Goal: Information Seeking & Learning: Check status

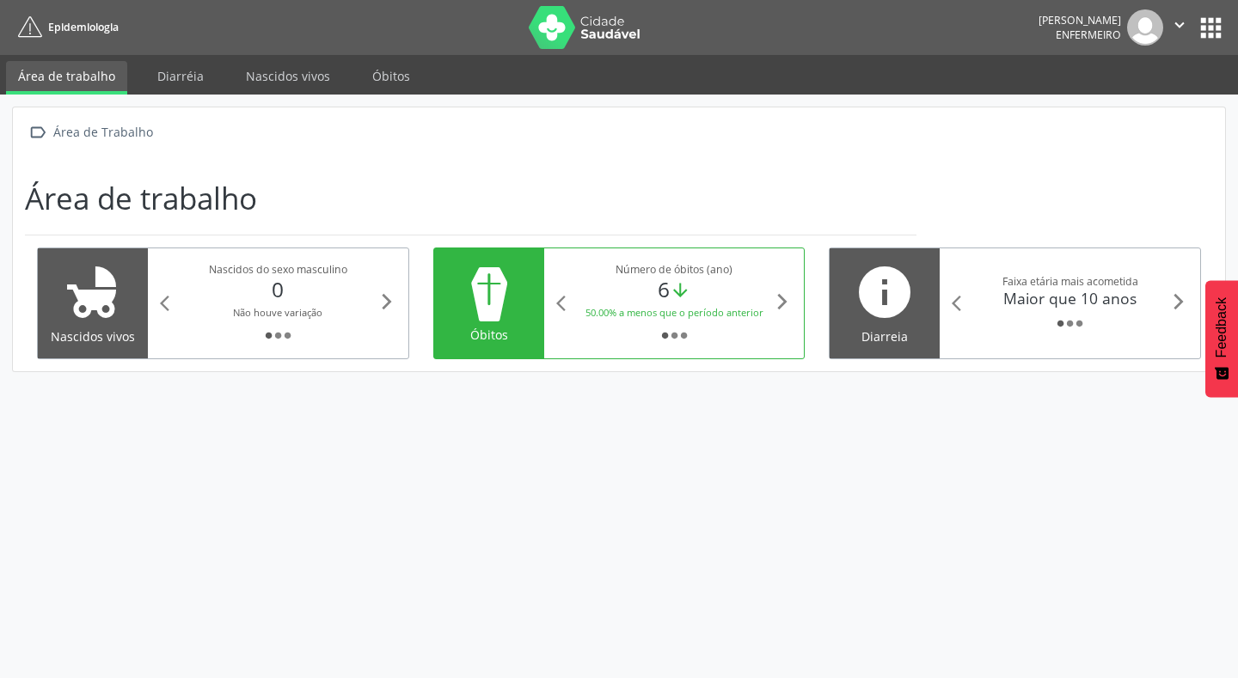
click at [1213, 10] on div "Micheli Santos Brito Enfermeiro  Configurações Sair apps" at bounding box center [1131, 27] width 187 height 36
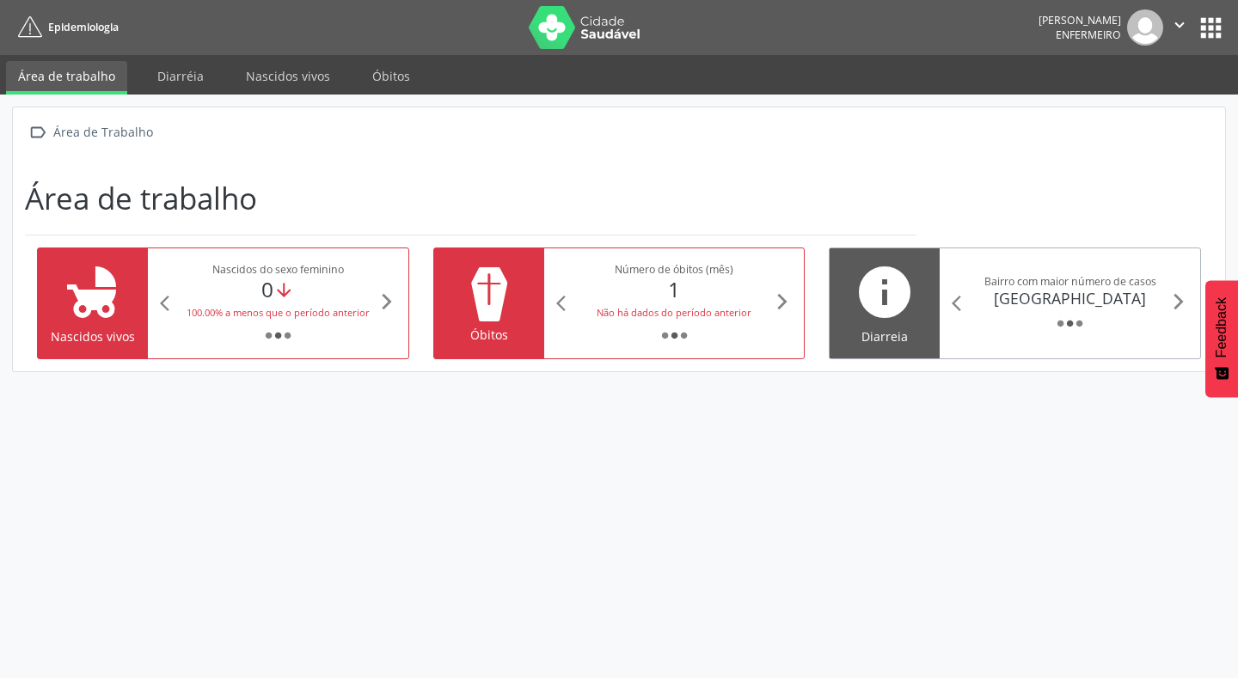
click at [1143, 307] on div "[GEOGRAPHIC_DATA]" at bounding box center [1070, 298] width 199 height 19
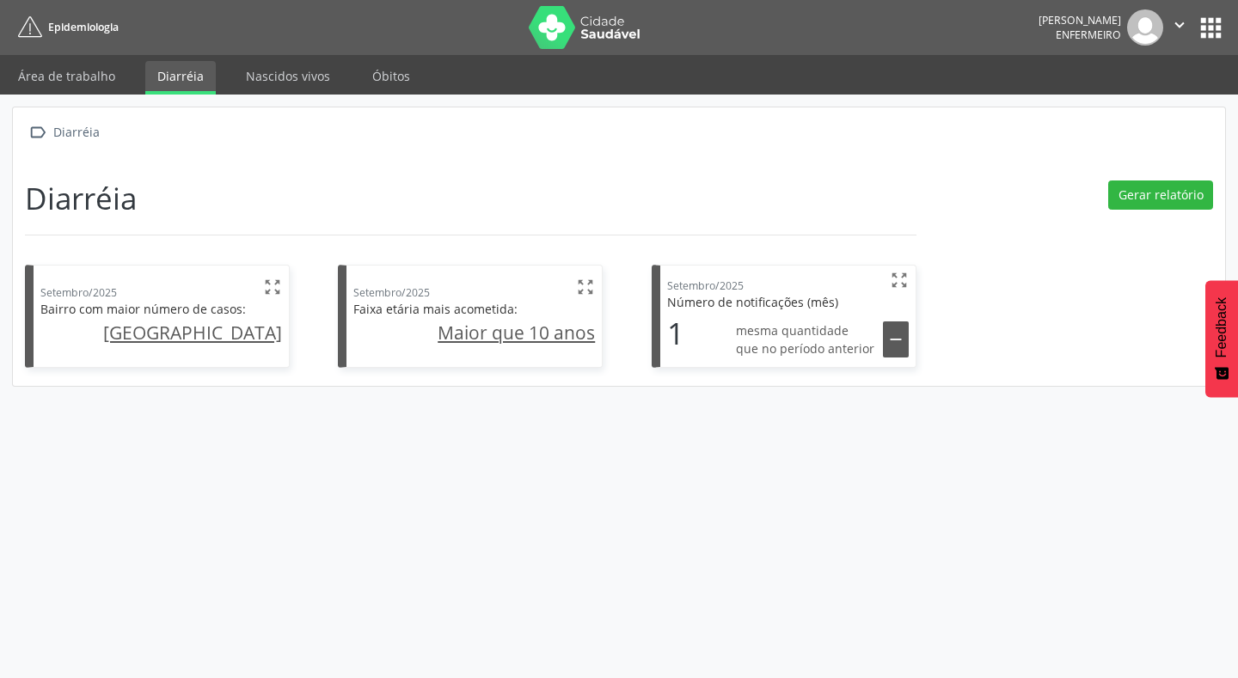
click at [473, 338] on u "Maior que 10 anos" at bounding box center [516, 333] width 157 height 24
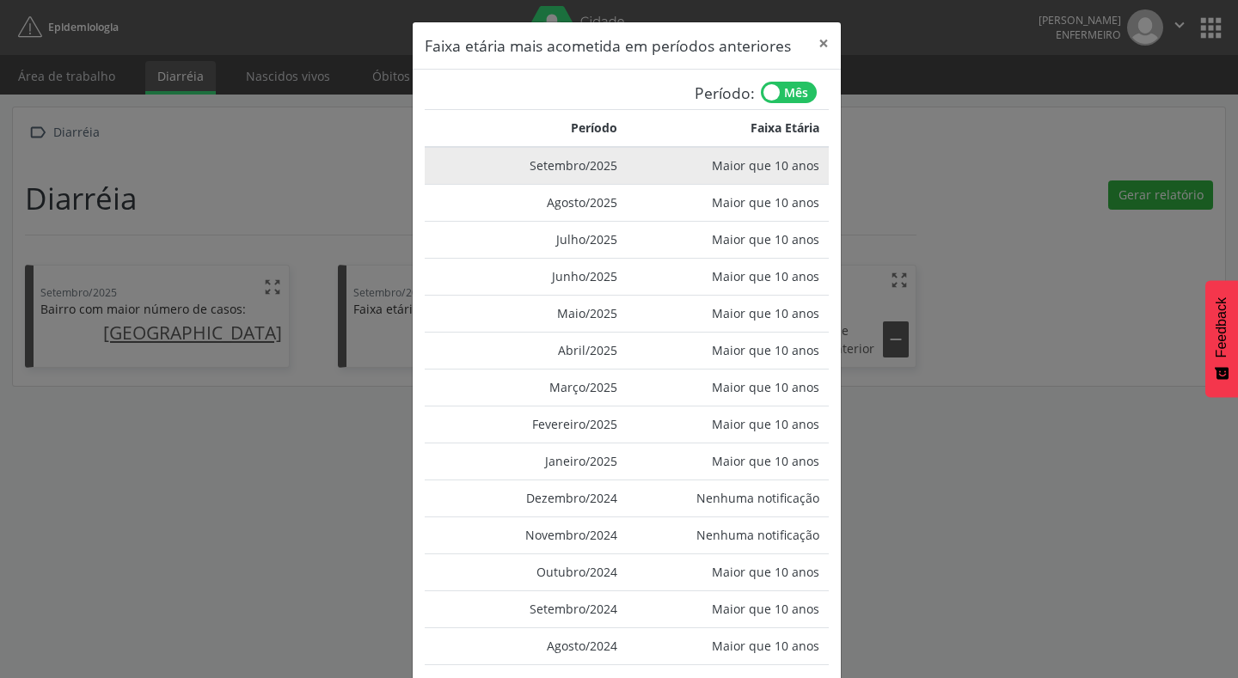
click at [585, 164] on td "Setembro/2025" at bounding box center [526, 166] width 202 height 38
click at [579, 164] on td "Setembro/2025" at bounding box center [526, 166] width 202 height 38
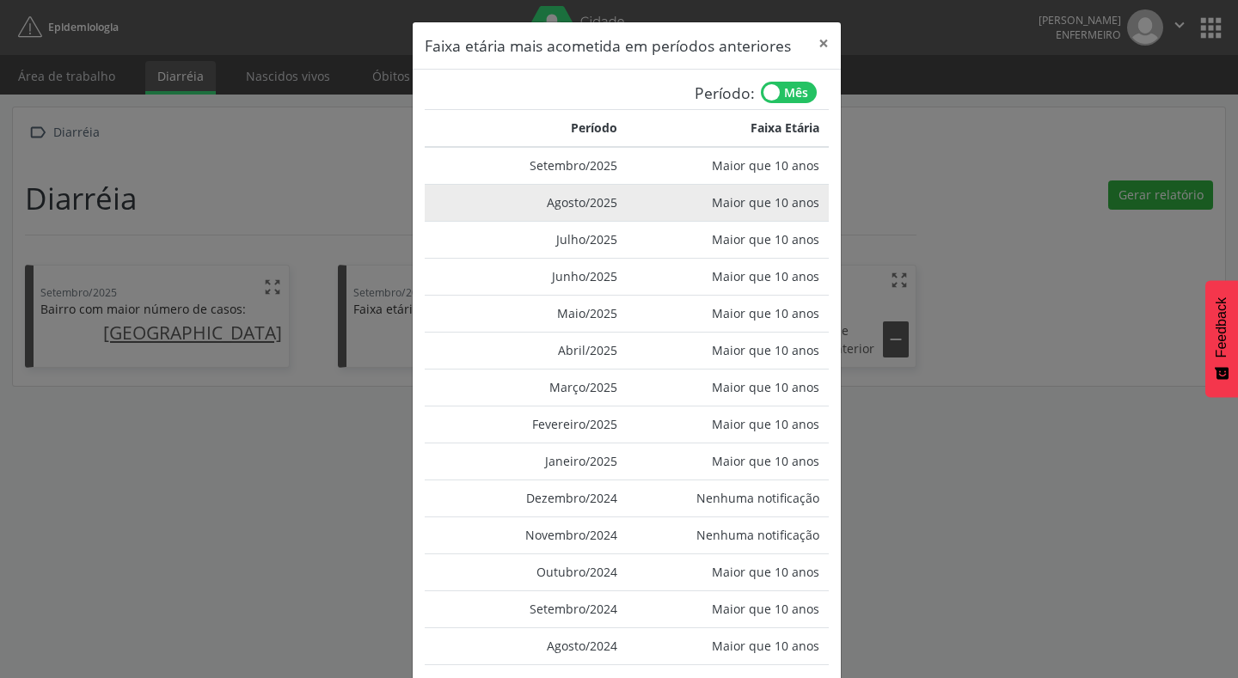
click at [600, 193] on td "Agosto/2025" at bounding box center [526, 202] width 202 height 37
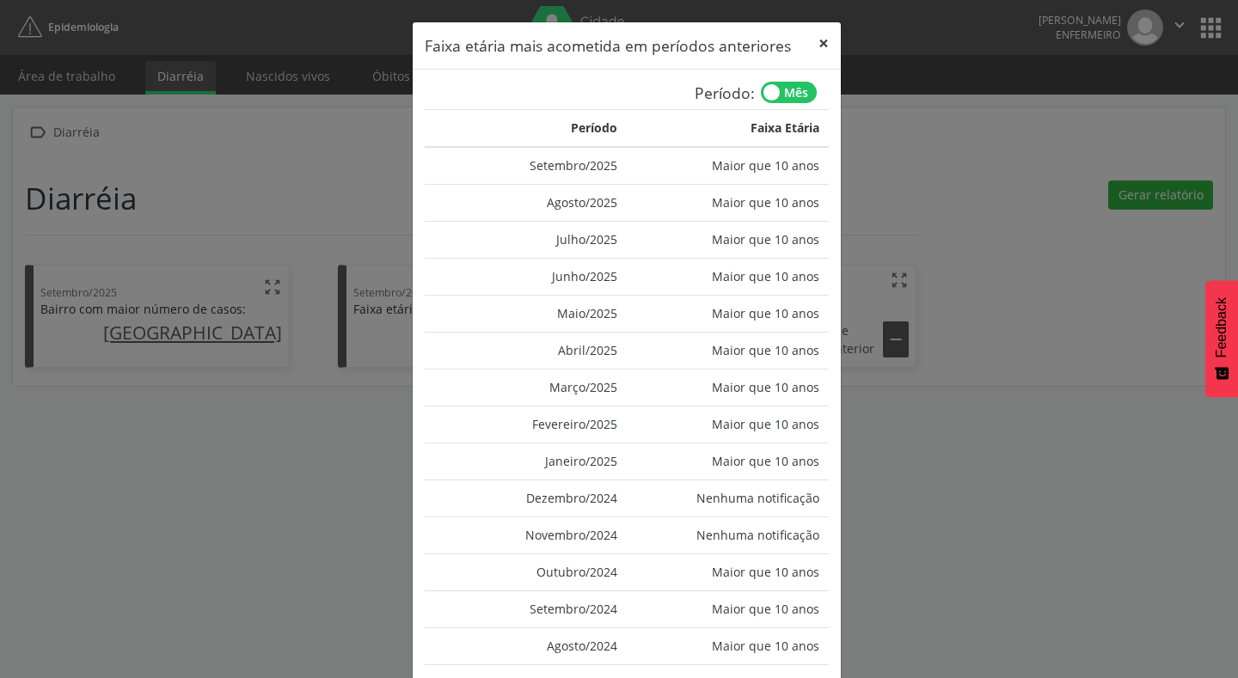
click at [814, 53] on button "×" at bounding box center [823, 43] width 34 height 42
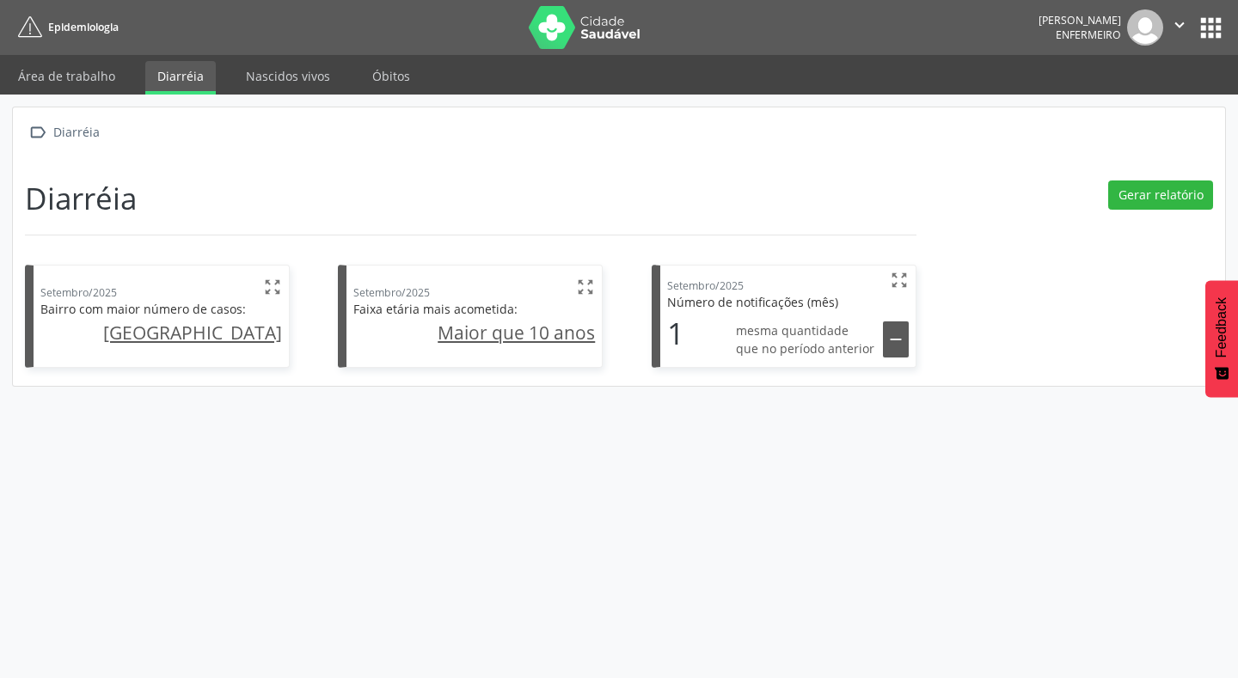
click at [891, 328] on div "" at bounding box center [896, 340] width 26 height 36
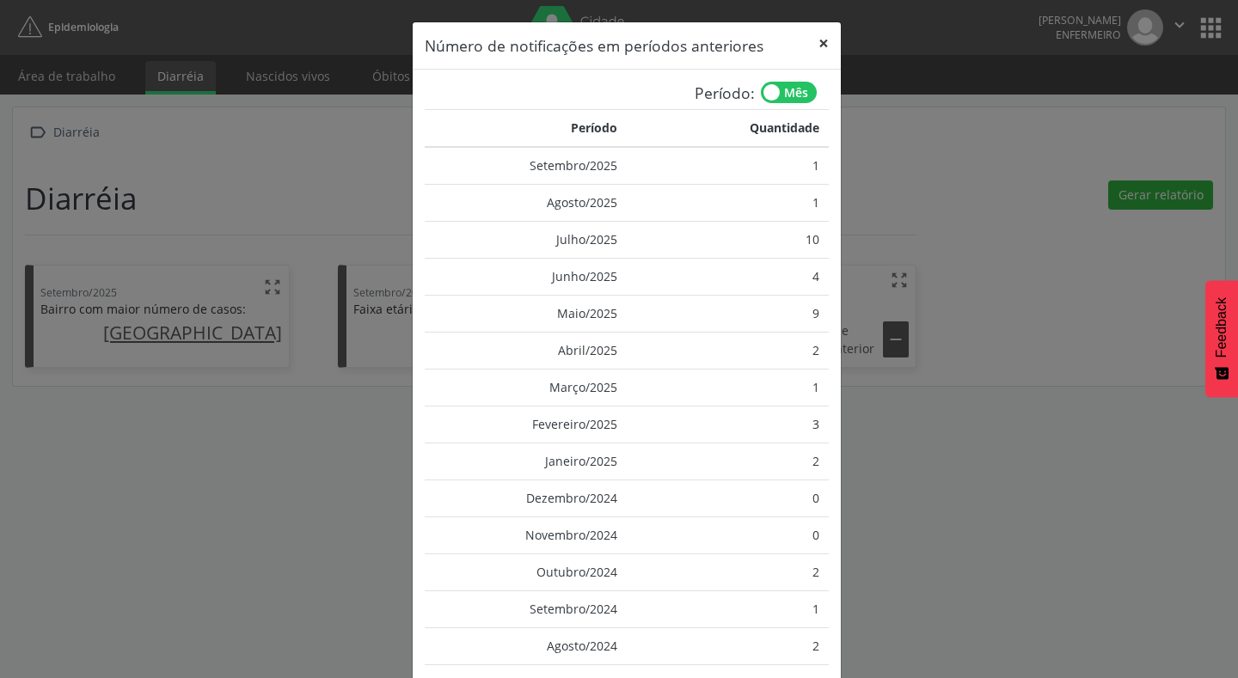
click at [818, 45] on button "×" at bounding box center [823, 43] width 34 height 42
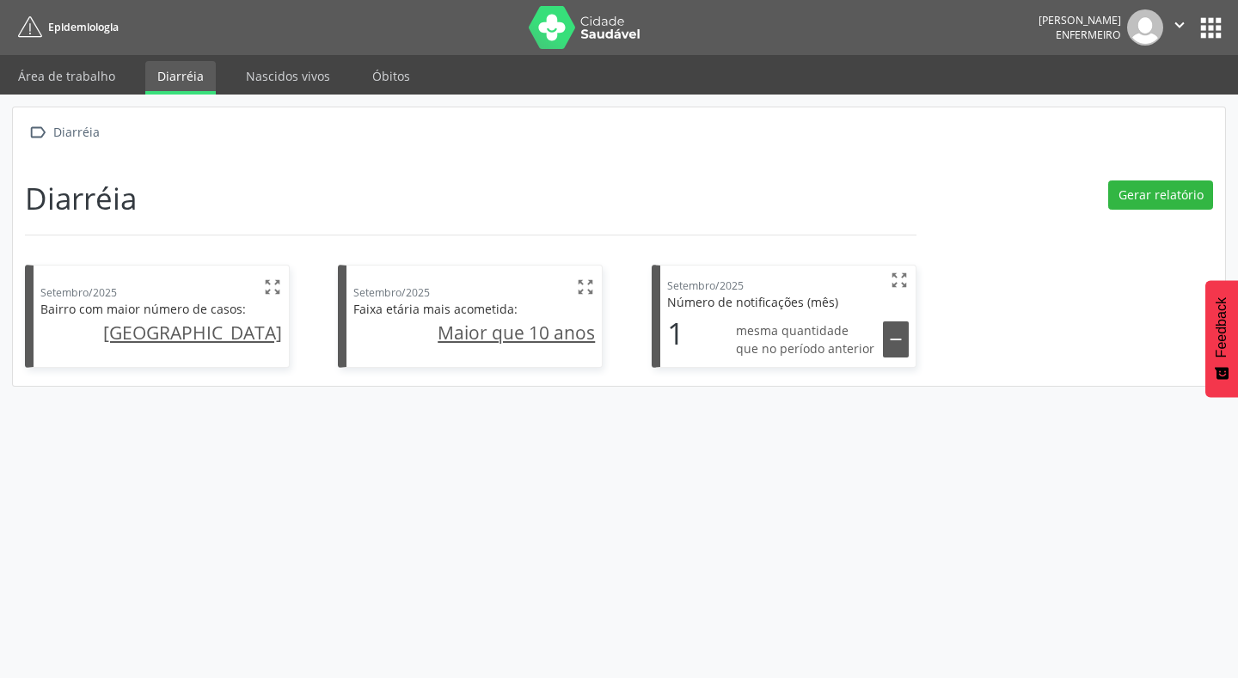
click at [793, 280] on div "Setembro/2025 " at bounding box center [788, 282] width 242 height 22
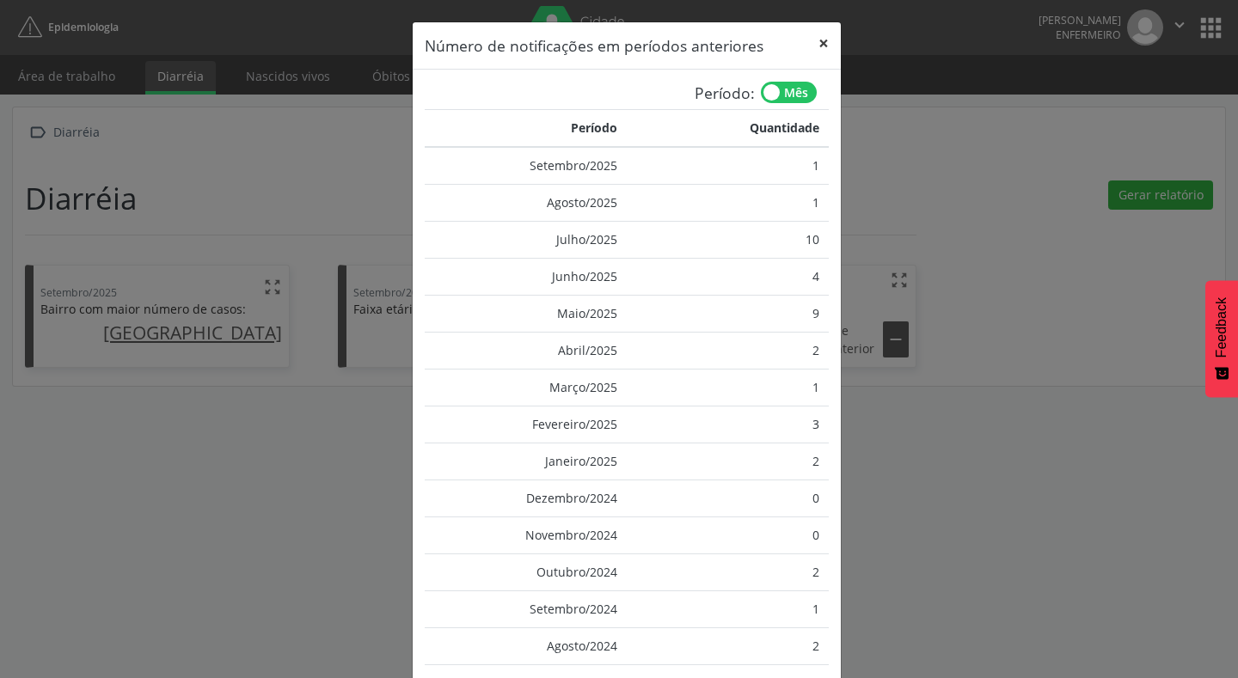
click at [818, 38] on button "×" at bounding box center [823, 43] width 34 height 42
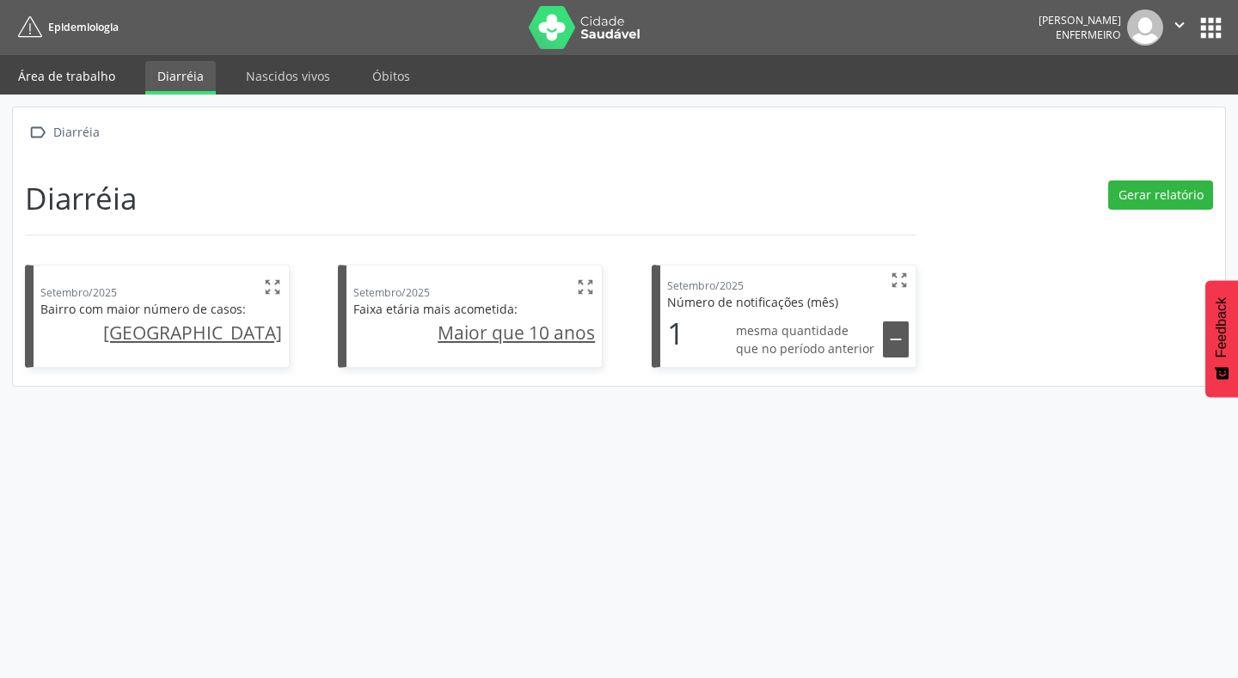
click at [67, 70] on link "Área de trabalho" at bounding box center [66, 76] width 121 height 30
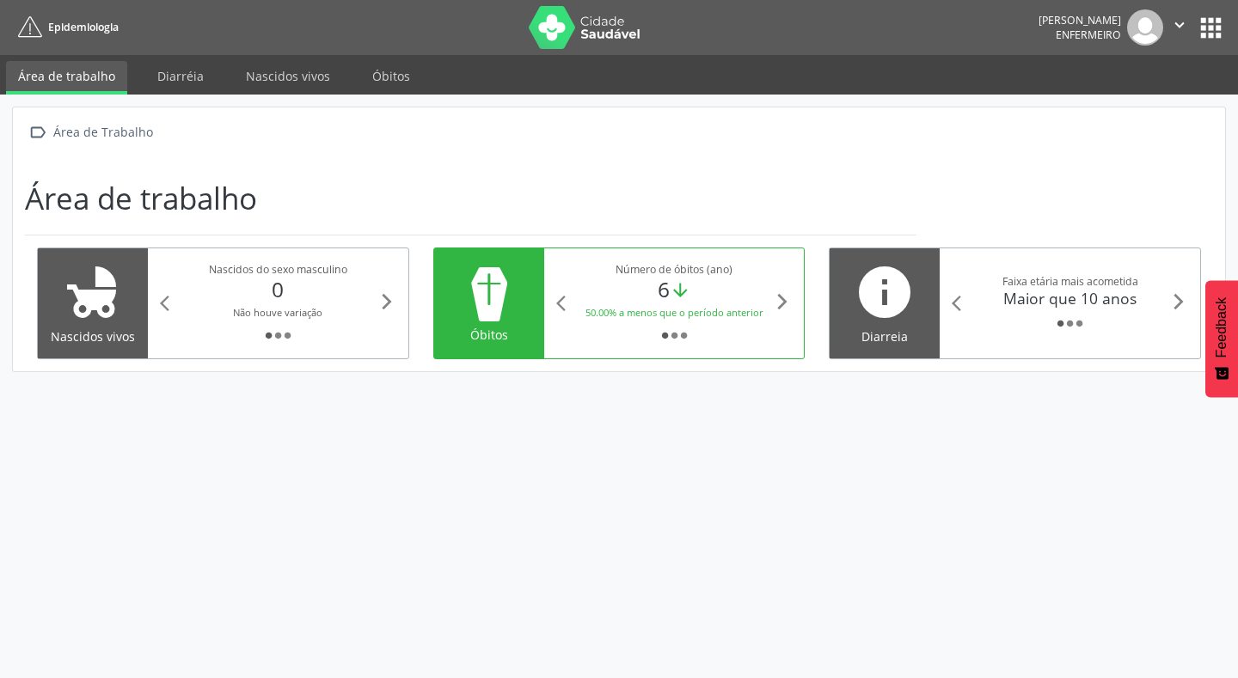
click at [1210, 21] on button "apps" at bounding box center [1211, 28] width 30 height 30
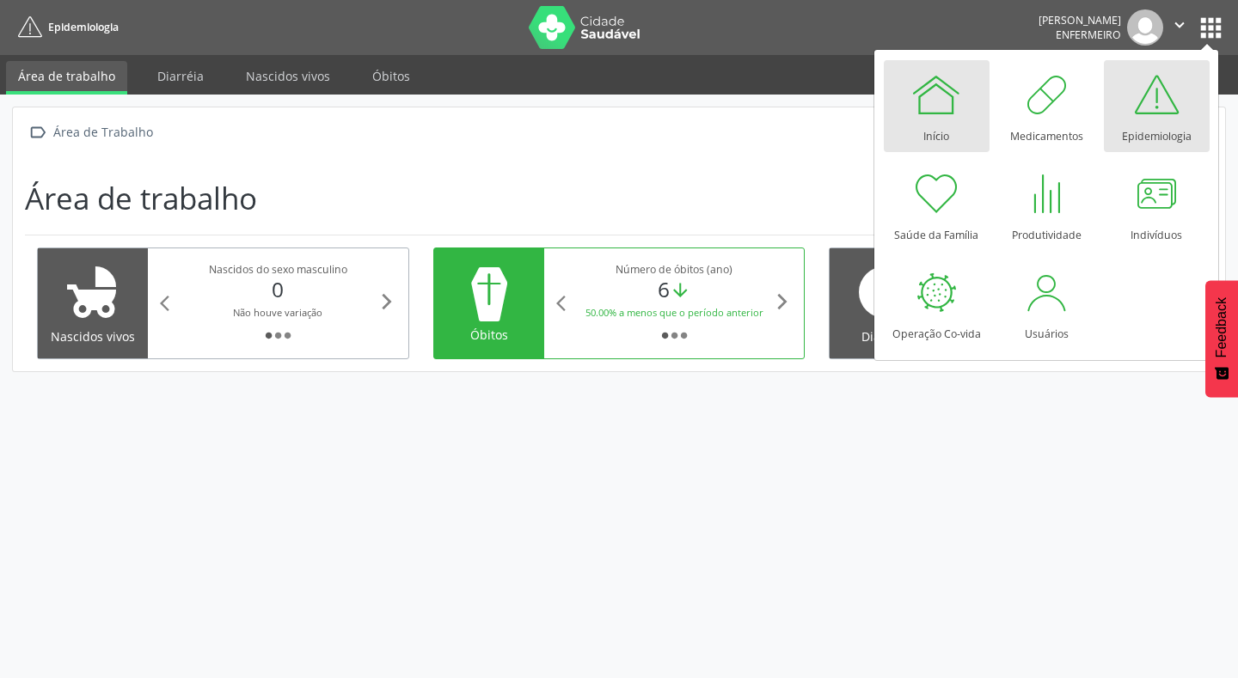
click at [952, 127] on link "Início" at bounding box center [937, 106] width 106 height 92
